Goal: Information Seeking & Learning: Learn about a topic

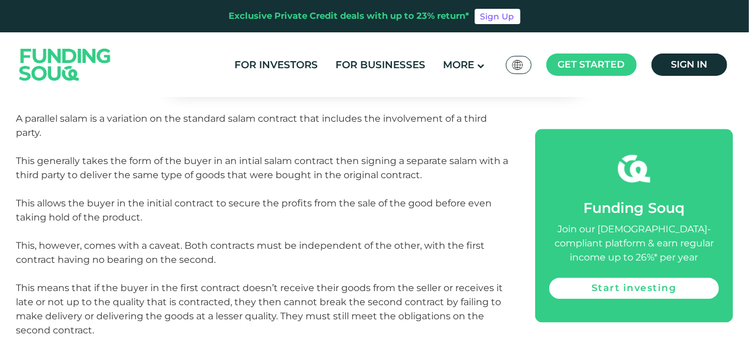
scroll to position [1292, 0]
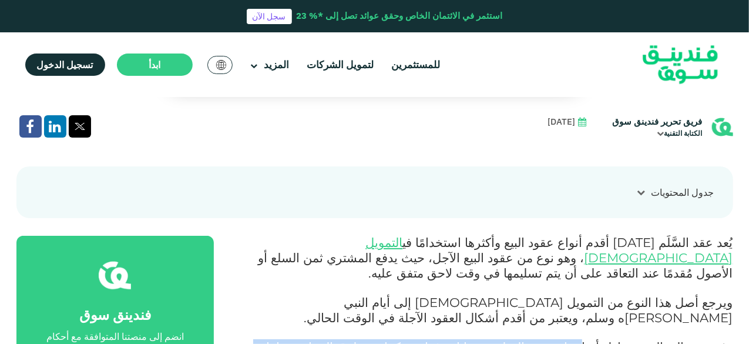
scroll to position [352, 0]
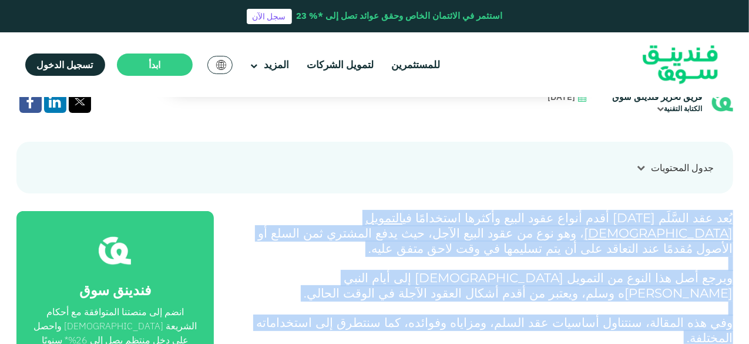
drag, startPoint x: 474, startPoint y: 311, endPoint x: 751, endPoint y: 220, distance: 291.6
copy div "يُعد عقد السَّلَم أحد أقدم أنواع عقود البيع وأكثرها استخدامًا في التمويل الإسلا…"
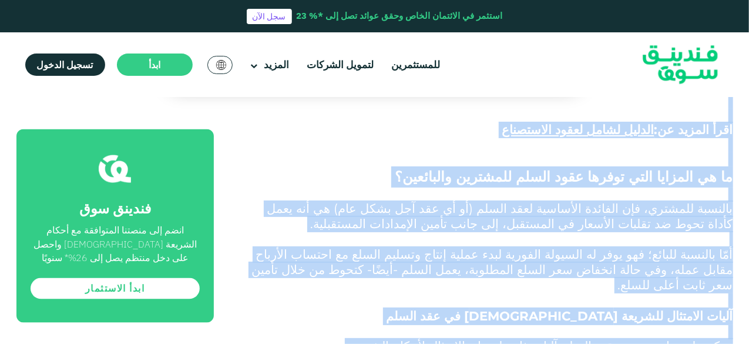
scroll to position [1174, 0]
